Goal: Information Seeking & Learning: Learn about a topic

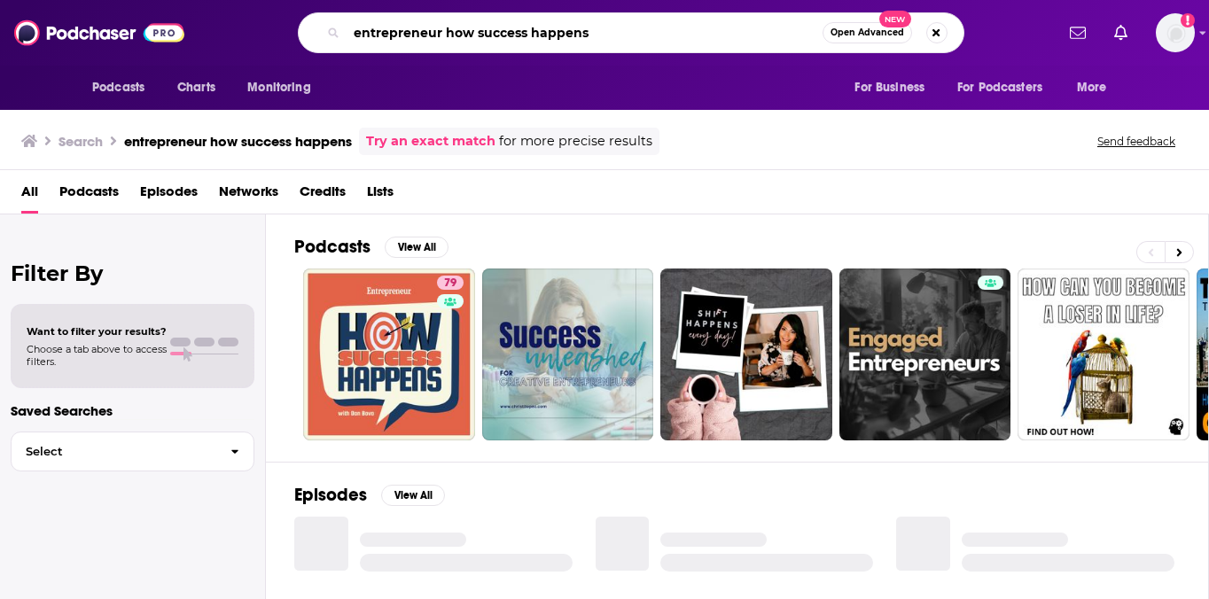
drag, startPoint x: 445, startPoint y: 35, endPoint x: 271, endPoint y: 35, distance: 173.7
click at [272, 35] on div "entrepreneur how success happens Open Advanced New" at bounding box center [630, 32] width 846 height 41
type input "how success happens"
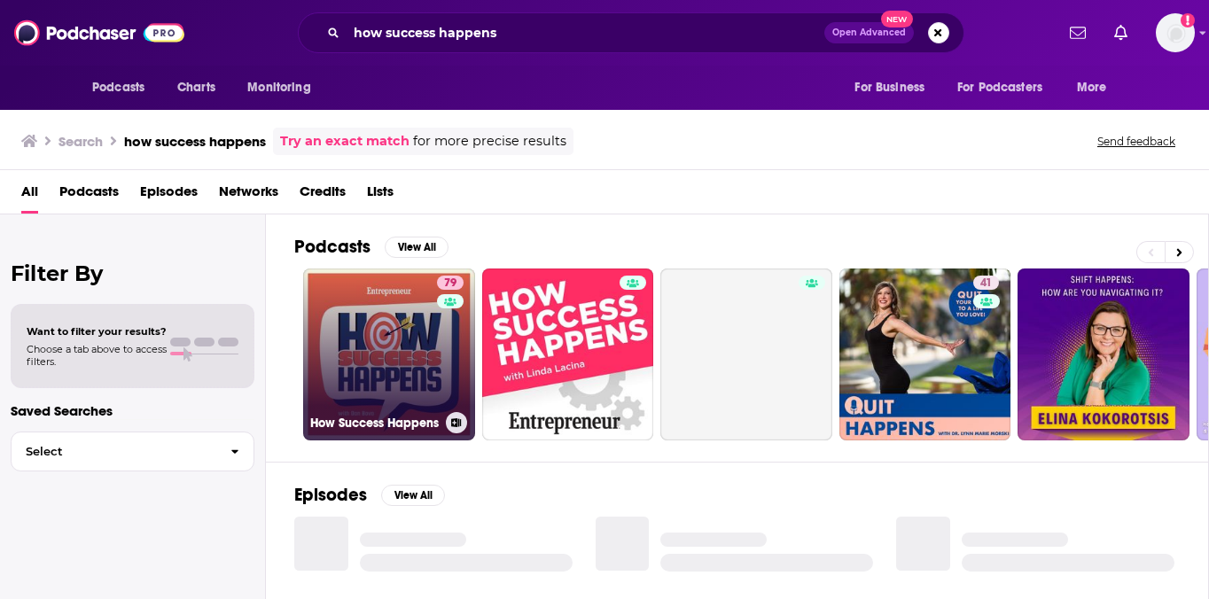
click at [434, 381] on link "79 How Success Happens" at bounding box center [389, 354] width 172 height 172
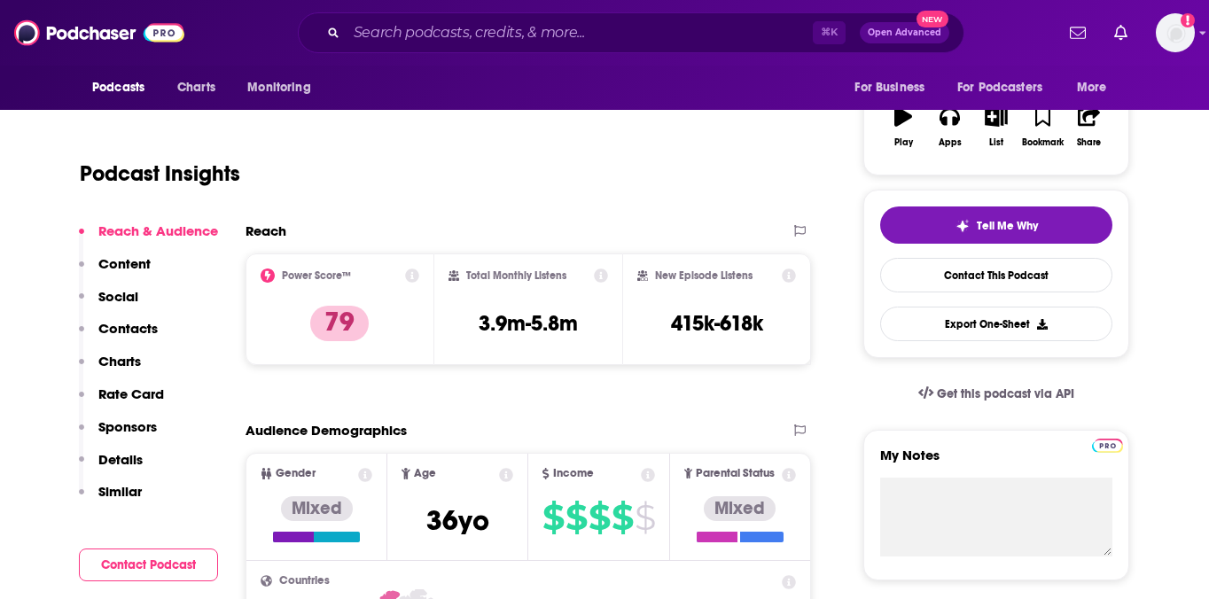
scroll to position [349, 0]
